Goal: Transaction & Acquisition: Purchase product/service

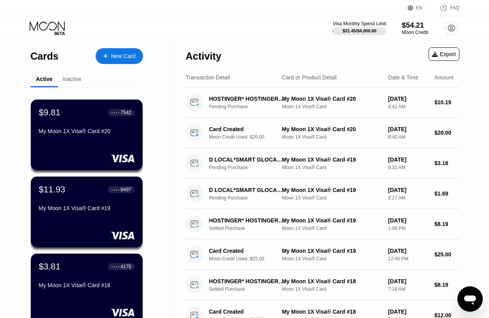
click at [416, 23] on div "$54.21" at bounding box center [415, 25] width 26 height 8
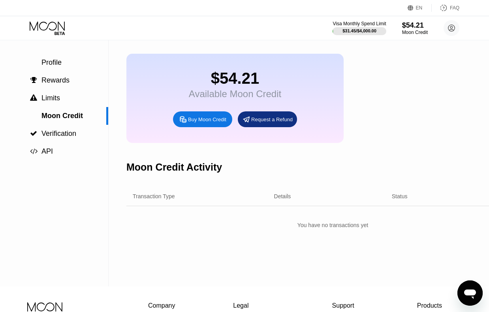
scroll to position [40, 0]
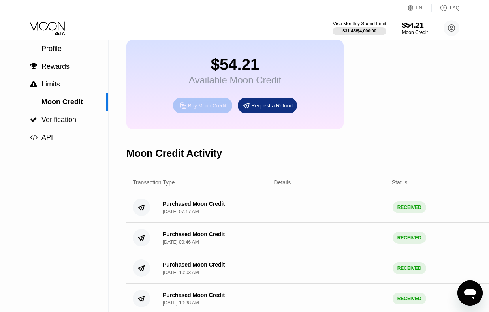
click at [207, 109] on div "Buy Moon Credit" at bounding box center [207, 105] width 38 height 7
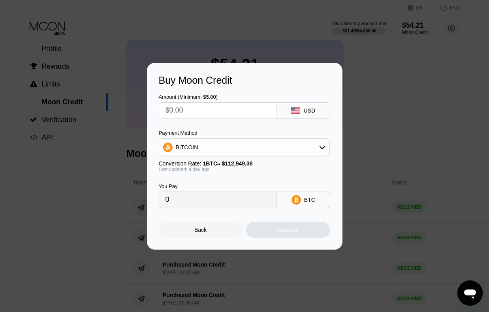
click at [189, 107] on input "text" at bounding box center [218, 111] width 105 height 16
type input "$5"
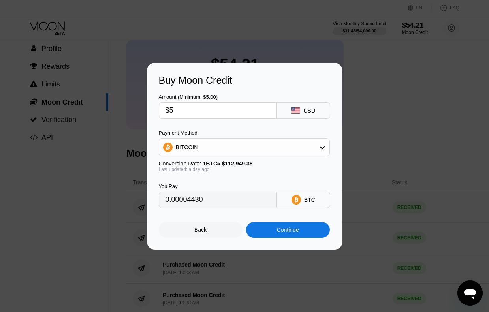
type input "0.00004430"
type input "0"
type input "$4"
type input "0.00003544"
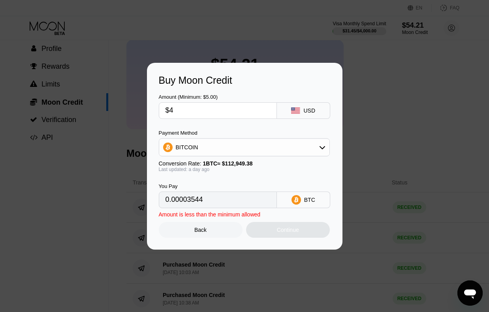
type input "$40"
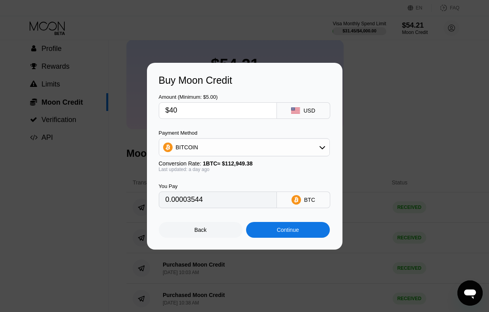
type input "0.00035440"
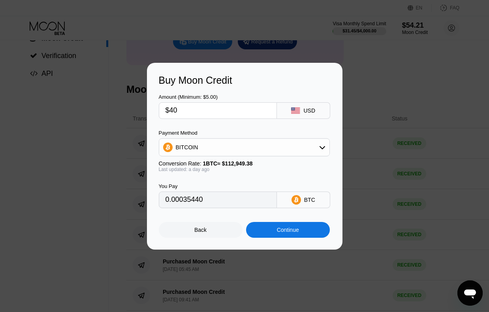
scroll to position [119, 0]
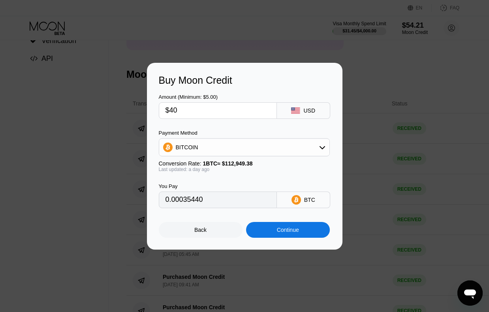
type input "$40"
click at [281, 238] on div "Continue" at bounding box center [288, 230] width 84 height 16
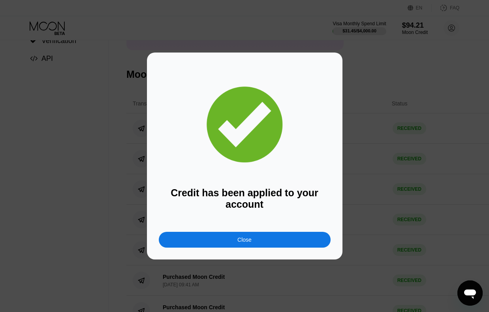
click at [257, 244] on div "Close" at bounding box center [245, 240] width 172 height 16
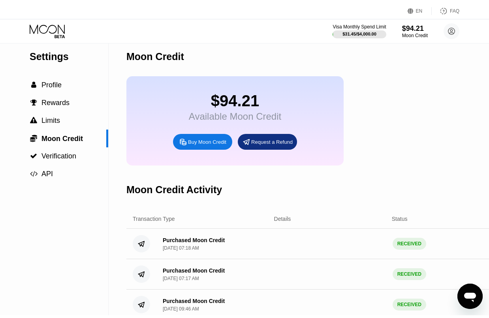
scroll to position [0, 0]
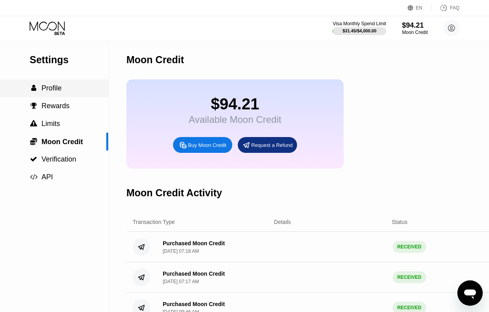
click at [46, 87] on span "Profile" at bounding box center [52, 88] width 20 height 8
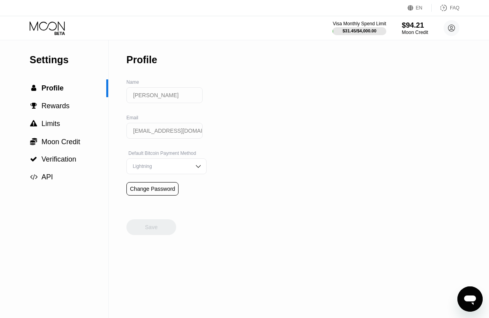
click at [404, 22] on div "$94.21" at bounding box center [415, 25] width 26 height 8
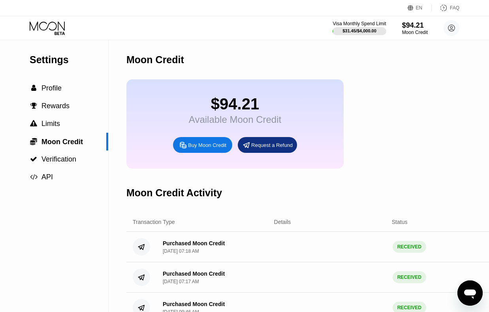
click at [46, 16] on div "EN Language Select an item Save FAQ" at bounding box center [244, 8] width 489 height 16
click at [44, 25] on icon at bounding box center [48, 28] width 37 height 14
